Goal: Task Accomplishment & Management: Complete application form

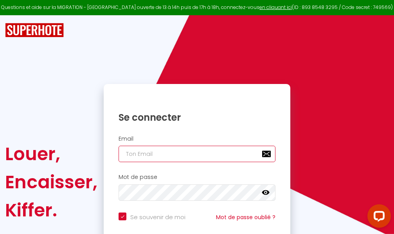
click at [214, 154] on input "email" at bounding box center [196, 154] width 157 height 16
type input "m"
checkbox input "true"
type input "ma"
checkbox input "true"
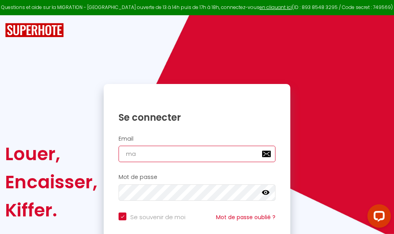
type input "mar"
checkbox input "true"
type input "marc"
checkbox input "true"
type input "marcd"
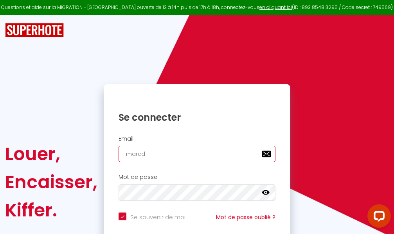
checkbox input "true"
type input "marcdp"
checkbox input "true"
type input "marcdpo"
checkbox input "true"
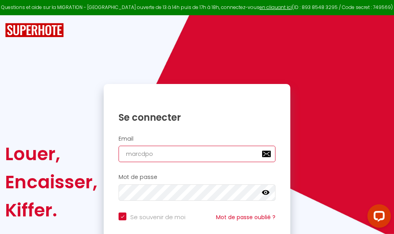
type input "marcdpoz"
checkbox input "true"
type input "marcdpoz."
checkbox input "true"
type input "marcdpoz.l"
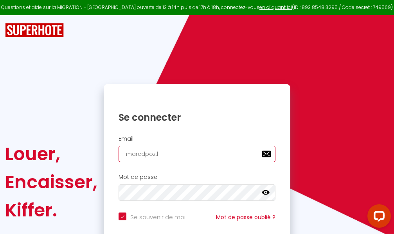
checkbox input "true"
type input "marcdpoz.lo"
checkbox input "true"
type input "marcdpoz.loc"
checkbox input "true"
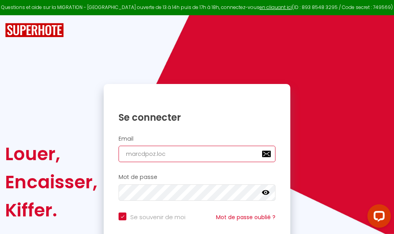
type input "marcdpoz.loca"
checkbox input "true"
type input "marcdpoz.locat"
checkbox input "true"
type input "marcdpoz.locati"
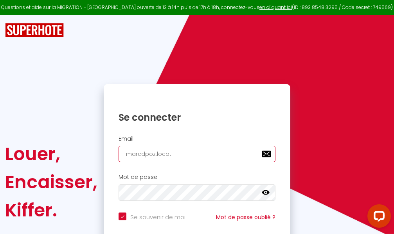
checkbox input "true"
type input "marcdpoz.locatio"
checkbox input "true"
type input "marcdpoz.location"
checkbox input "true"
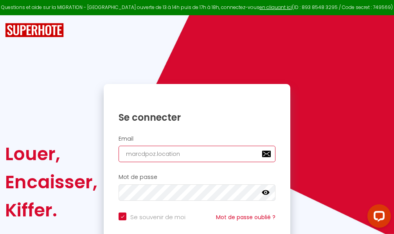
type input "marcdpoz.location@"
checkbox input "true"
type input "marcdpoz.location@g"
checkbox input "true"
type input "marcdpoz.location@gm"
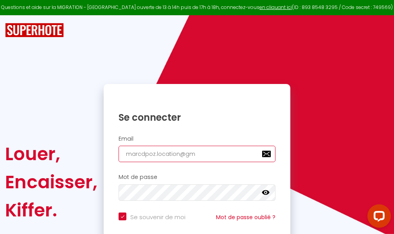
checkbox input "true"
type input "marcdpoz.location@gma"
checkbox input "true"
type input "marcdpoz.location@gmai"
checkbox input "true"
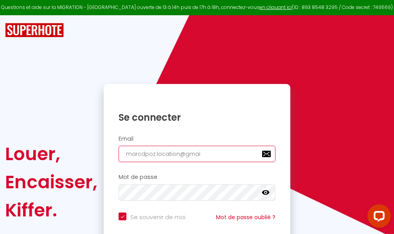
type input "marcdpoz.location@gmail"
checkbox input "true"
type input "marcdpoz.location@gmail."
checkbox input "true"
type input "marcdpoz.location@gmail.c"
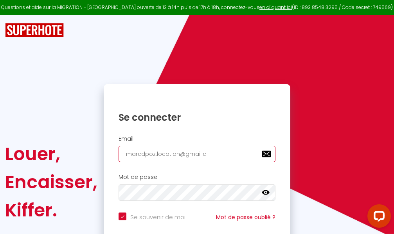
checkbox input "true"
type input "marcdpoz.location@gmail.co"
checkbox input "true"
type input "marcdpoz.location@gmail.com"
checkbox input "true"
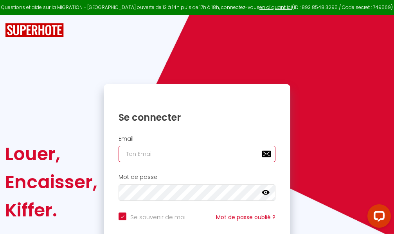
click at [185, 154] on input "email" at bounding box center [196, 154] width 157 height 16
